Goal: Find specific page/section: Find specific page/section

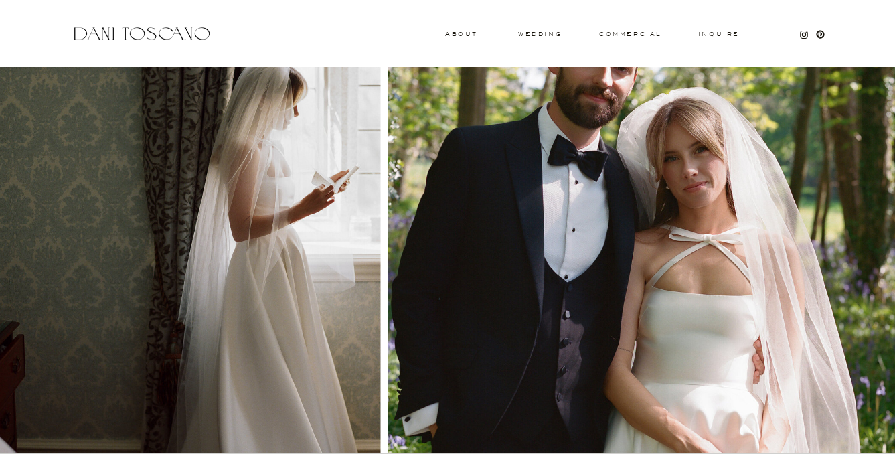
scroll to position [1398, 0]
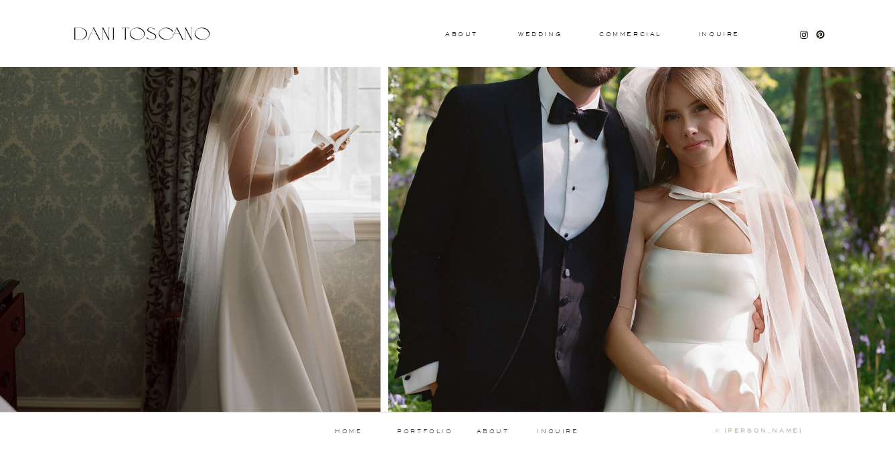
click at [494, 431] on p "about" at bounding box center [495, 432] width 37 height 6
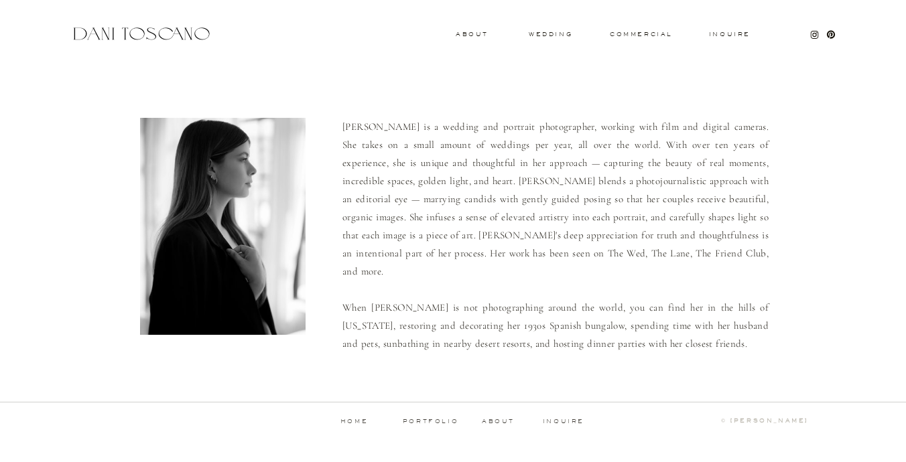
click at [492, 421] on p "about" at bounding box center [500, 422] width 37 height 6
click at [573, 419] on p "inquire" at bounding box center [563, 422] width 43 height 7
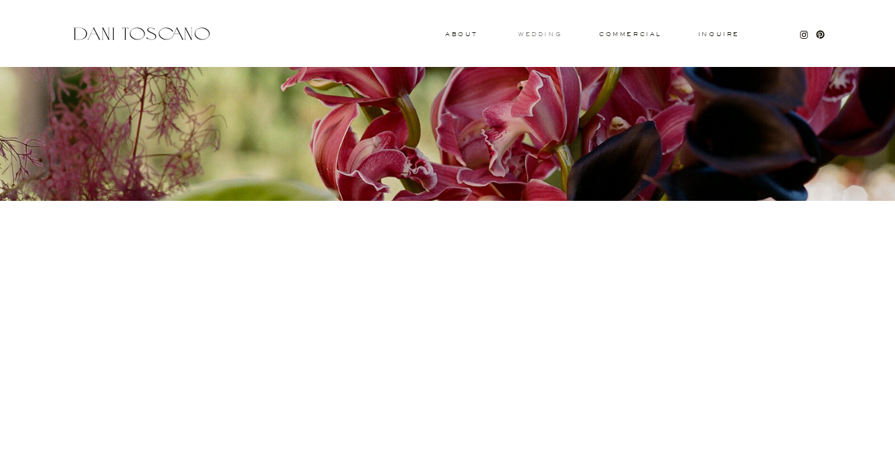
click at [538, 35] on h3 "wedding" at bounding box center [540, 33] width 44 height 5
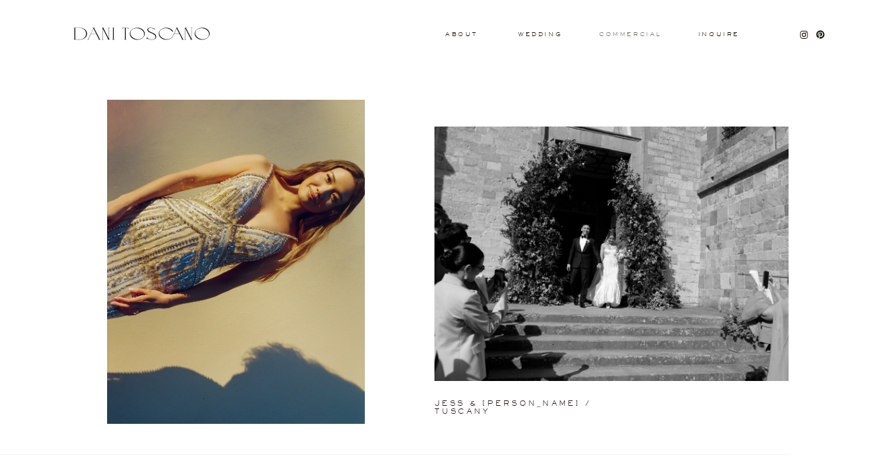
click at [635, 35] on h3 "commercial" at bounding box center [630, 33] width 62 height 5
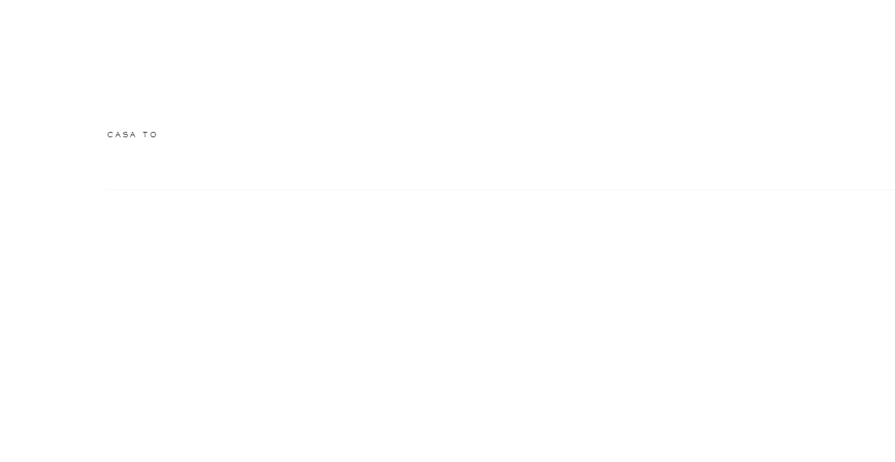
scroll to position [1896, 0]
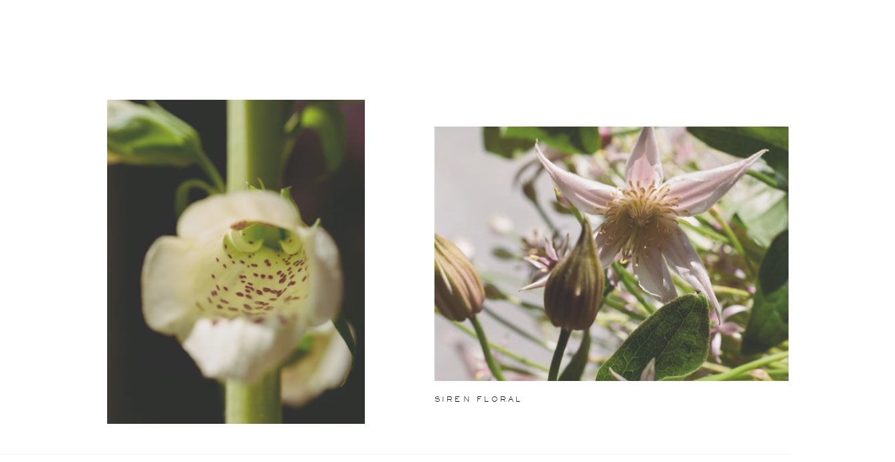
scroll to position [1896, 0]
